Goal: Task Accomplishment & Management: Complete application form

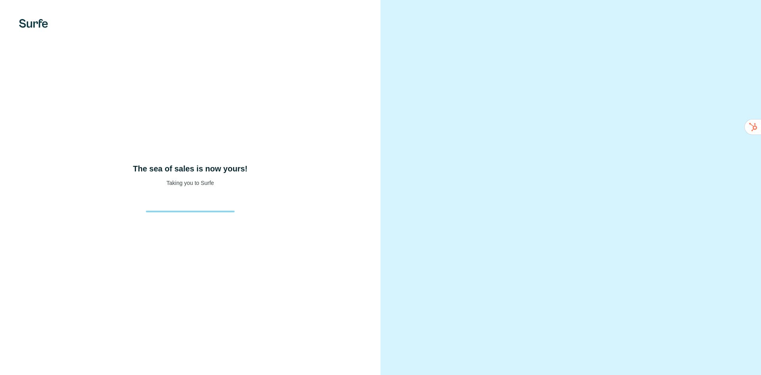
click at [28, 29] on div "The sea of sales is now yours! Taking you to Surfe" at bounding box center [190, 187] width 381 height 375
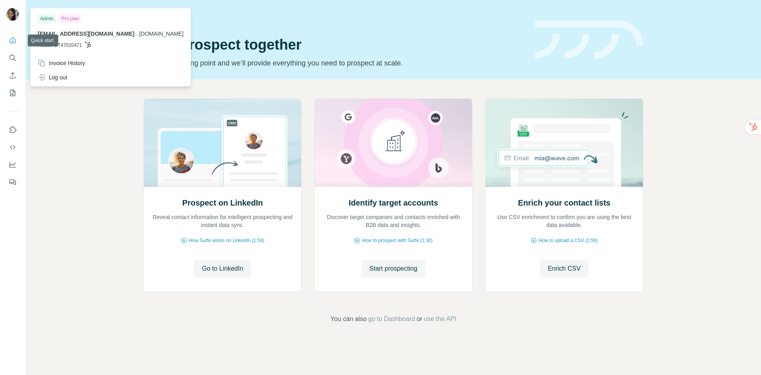
click at [13, 14] on img at bounding box center [12, 14] width 13 height 13
